Goal: Task Accomplishment & Management: Manage account settings

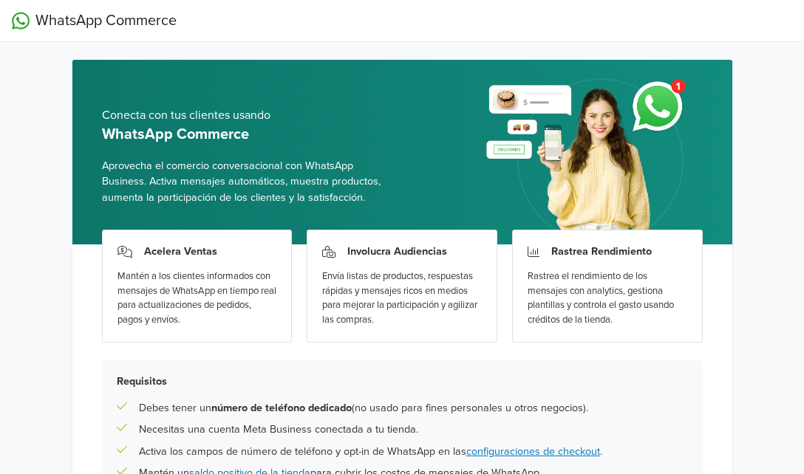
scroll to position [154, 0]
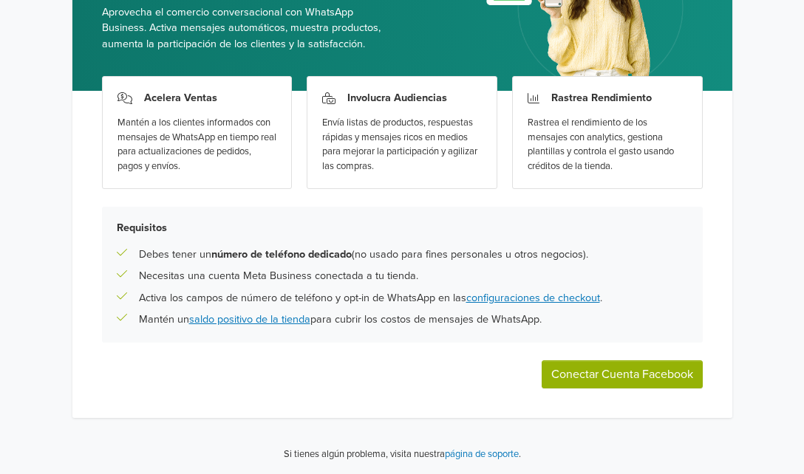
click at [631, 372] on button "Conectar Cuenta Facebook" at bounding box center [622, 375] width 161 height 28
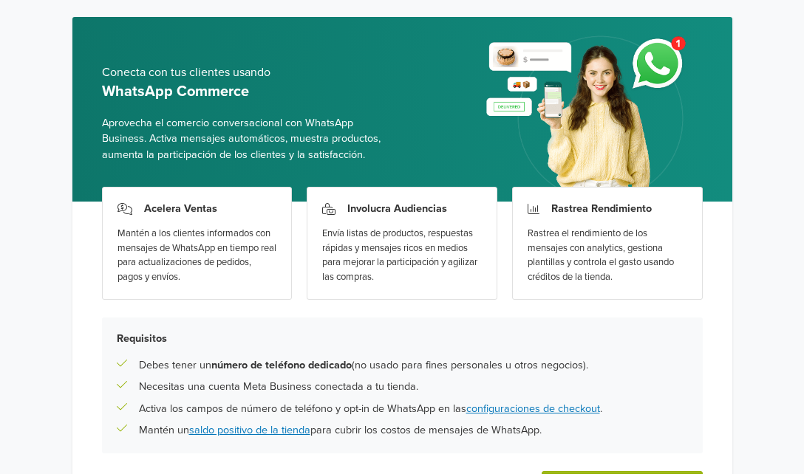
scroll to position [154, 0]
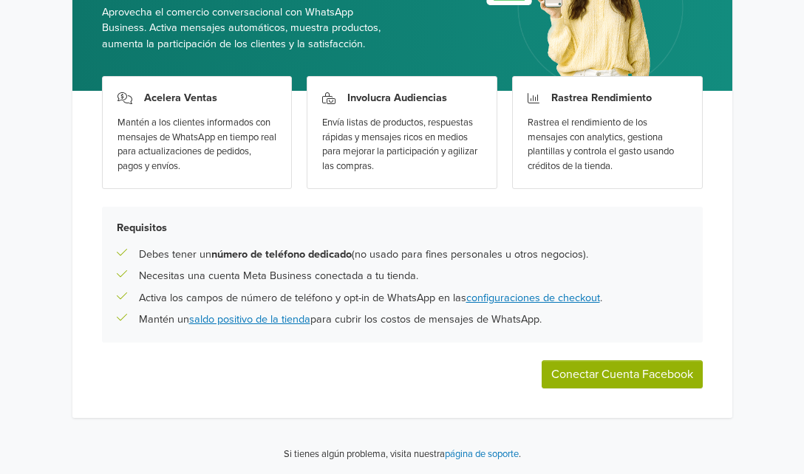
click at [618, 370] on button "Conectar Cuenta Facebook" at bounding box center [622, 375] width 161 height 28
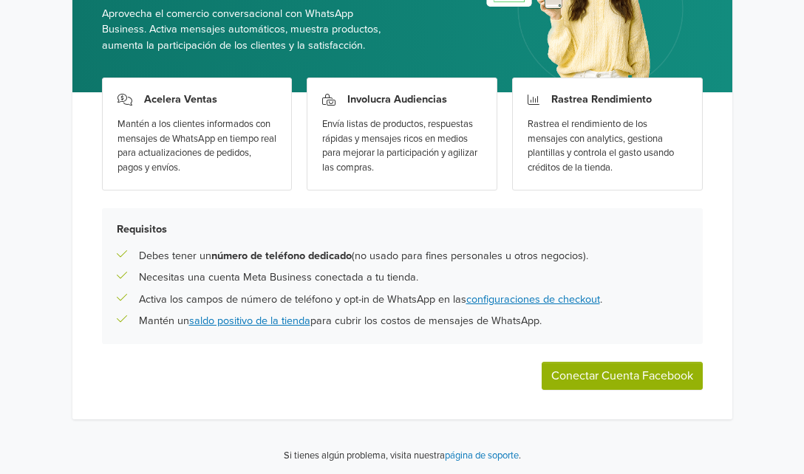
scroll to position [226, 0]
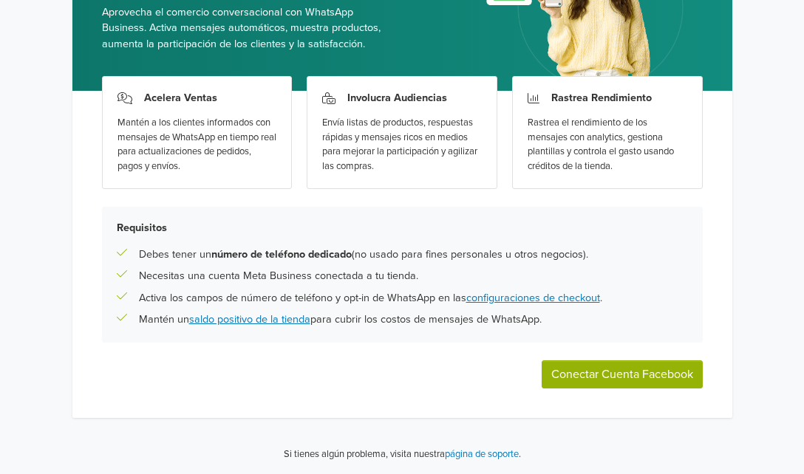
click at [649, 372] on button "Conectar Cuenta Facebook" at bounding box center [622, 375] width 161 height 28
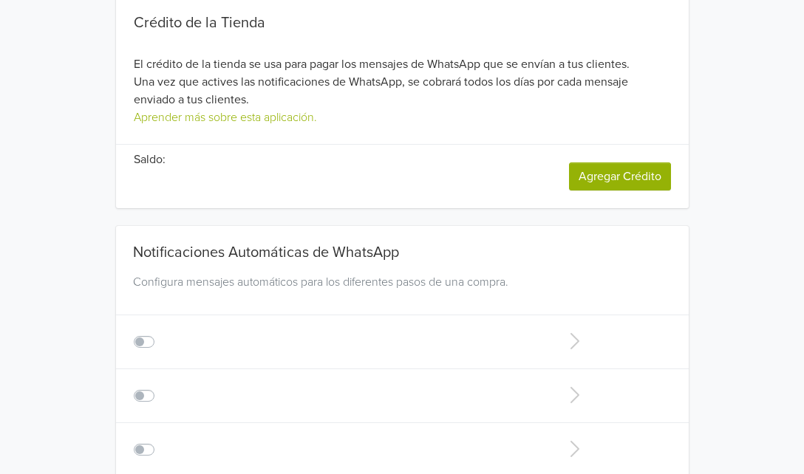
type input "+1"
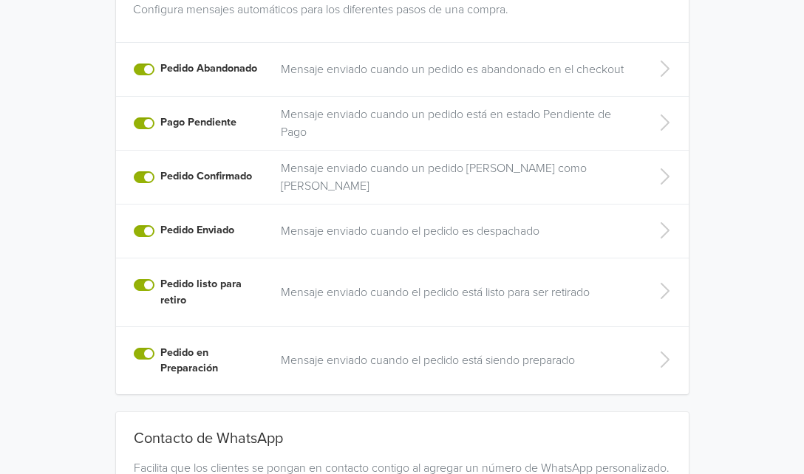
scroll to position [580, 0]
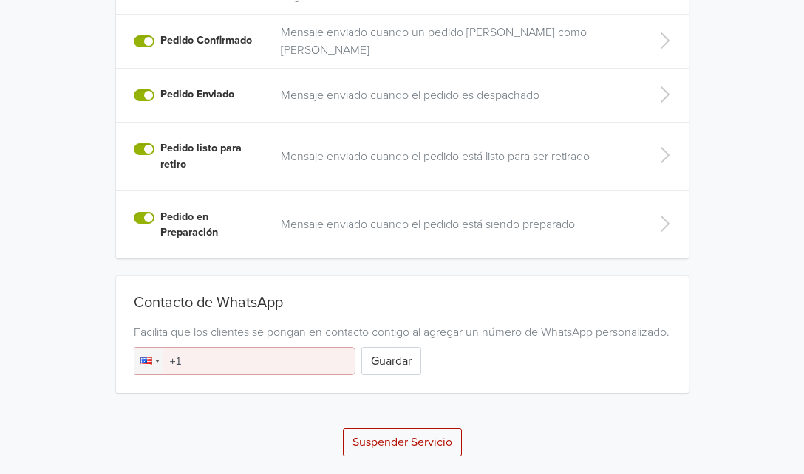
click at [207, 369] on input "+1" at bounding box center [245, 361] width 222 height 28
click at [158, 361] on div at bounding box center [157, 361] width 4 height 3
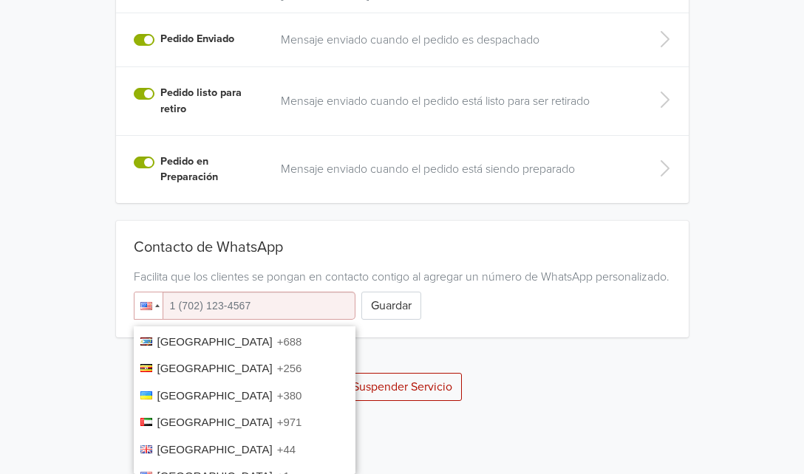
scroll to position [938, 0]
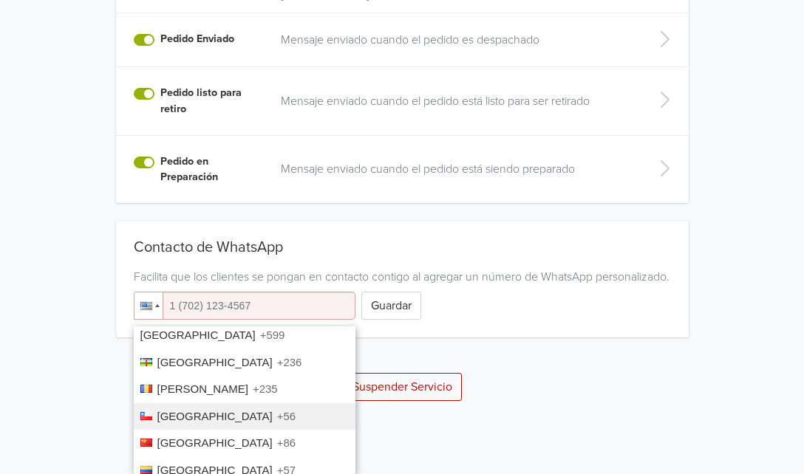
click at [248, 403] on li "Chile +56" at bounding box center [245, 416] width 222 height 27
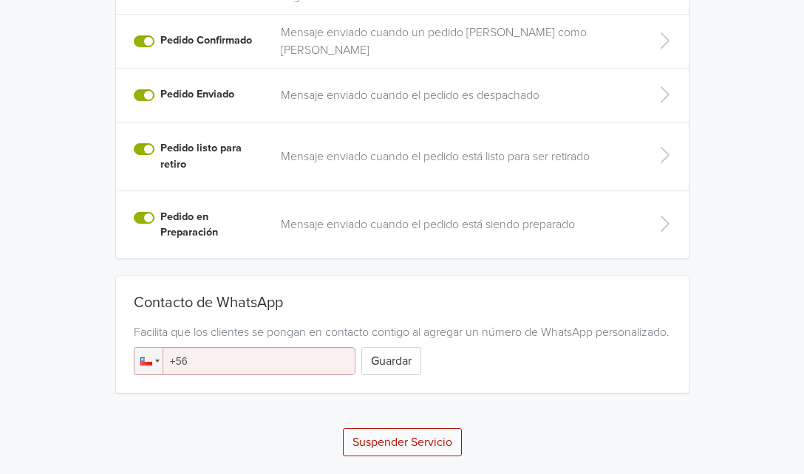
scroll to position [580, 0]
click at [244, 359] on input "+56" at bounding box center [245, 361] width 222 height 28
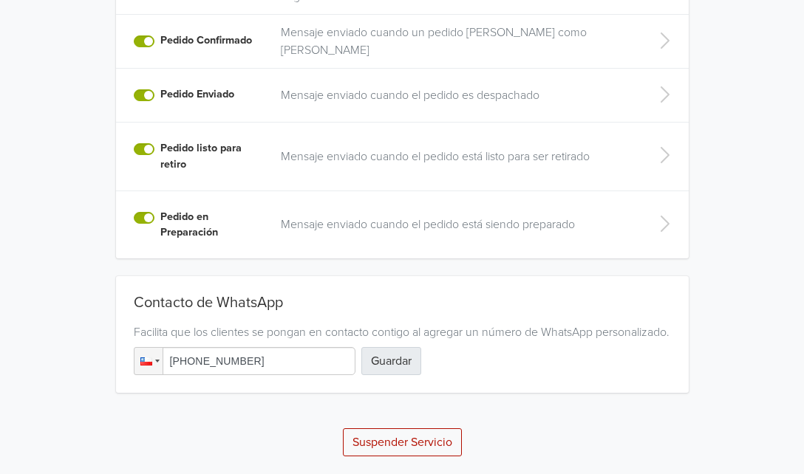
type input "+56 958 577 728"
click at [384, 359] on button "Guardar" at bounding box center [391, 361] width 60 height 28
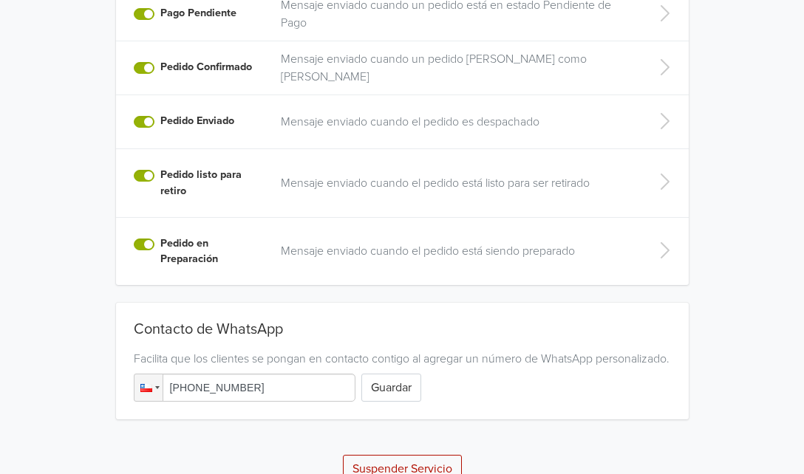
scroll to position [545, 0]
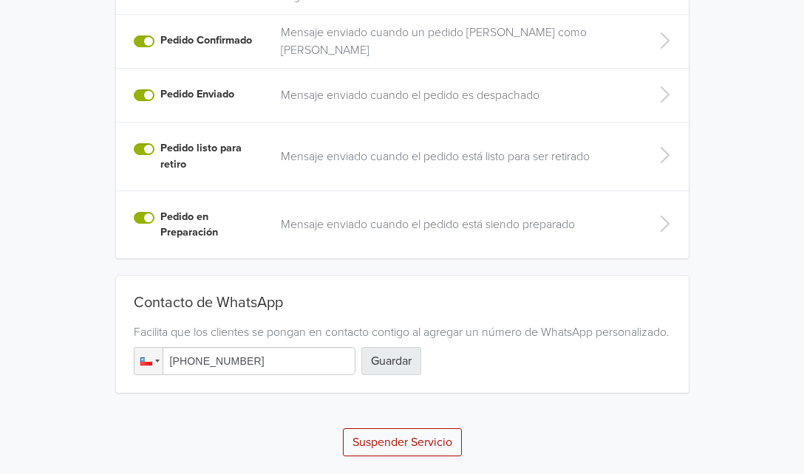
click at [401, 362] on button "Guardar" at bounding box center [391, 361] width 60 height 28
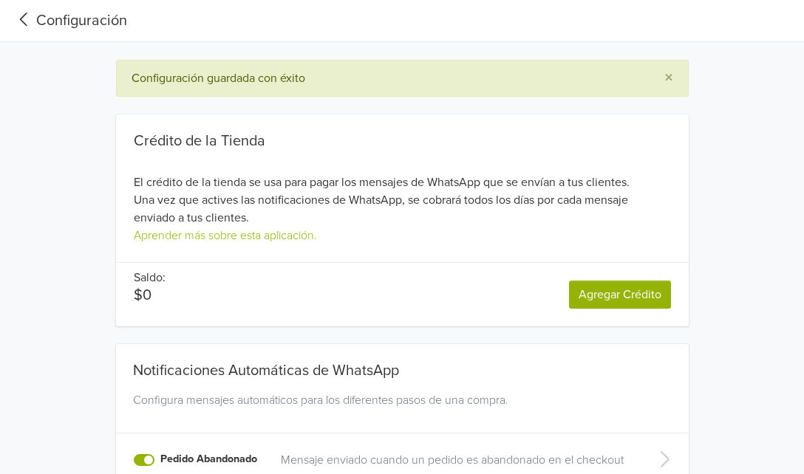
click at [607, 294] on link "Agregar Crédito" at bounding box center [620, 295] width 102 height 28
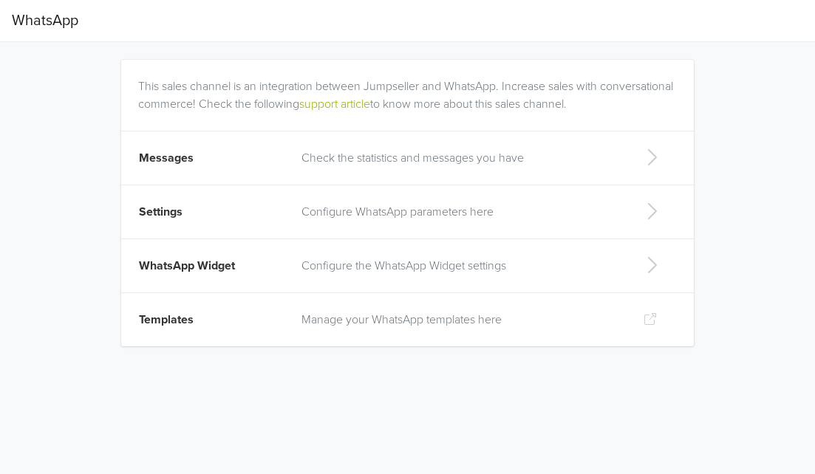
click at [598, 168] on td "Check the statistics and messages you have" at bounding box center [460, 159] width 335 height 54
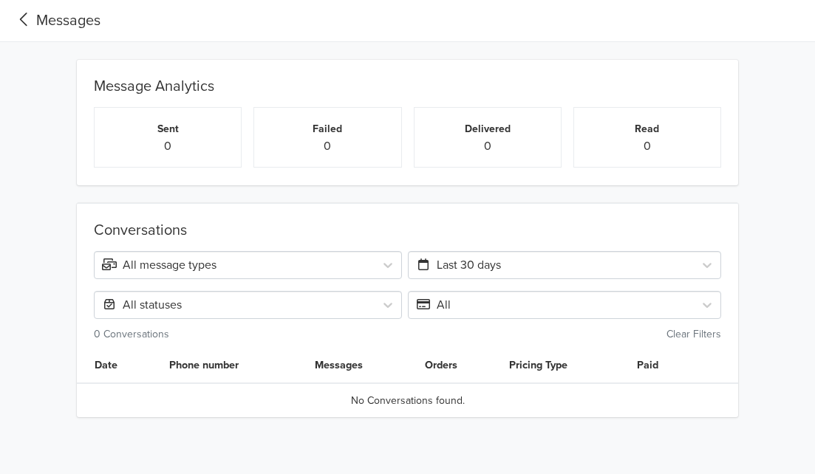
click at [23, 23] on icon at bounding box center [24, 20] width 24 height 20
